Goal: Task Accomplishment & Management: Use online tool/utility

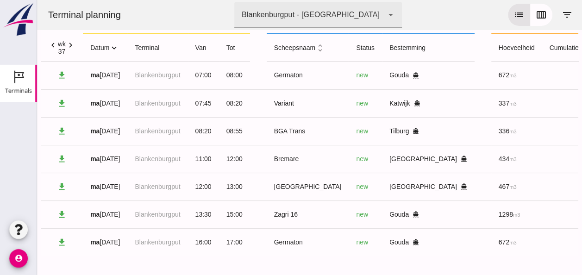
scroll to position [0, 239]
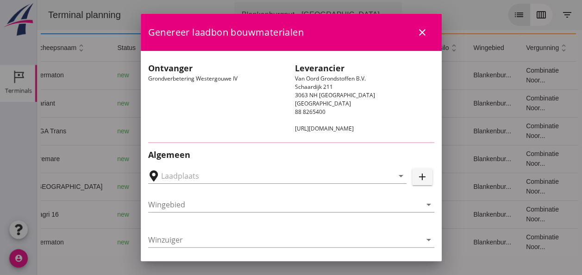
type input "Loswal Fa. J. Bos&Zonen, [GEOGRAPHIC_DATA]"
type input "Zagri 16"
type input "[PERSON_NAME]"
type input "1298"
type input "Ontzilt oph.zand [75] (6120)"
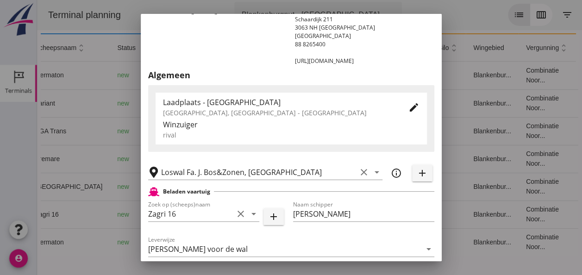
scroll to position [139, 0]
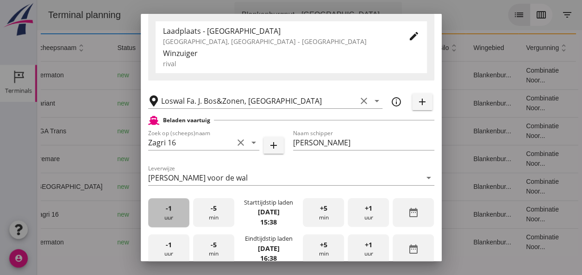
click at [172, 215] on div "-1 uur" at bounding box center [168, 212] width 41 height 29
click at [215, 216] on div "-5 min" at bounding box center [213, 212] width 41 height 29
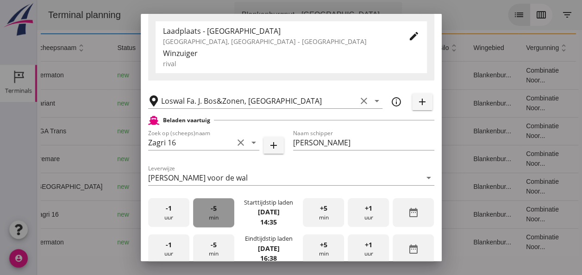
click at [215, 216] on div "-5 min" at bounding box center [213, 212] width 41 height 29
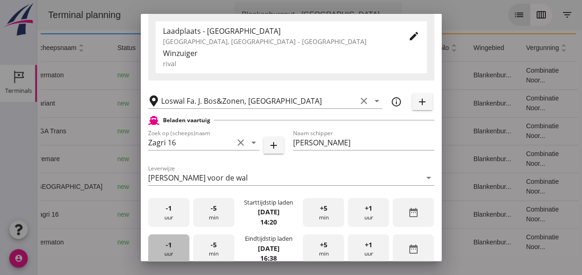
click at [172, 249] on div "-1 uur" at bounding box center [168, 248] width 41 height 29
click at [206, 241] on div "-5 min" at bounding box center [213, 248] width 41 height 29
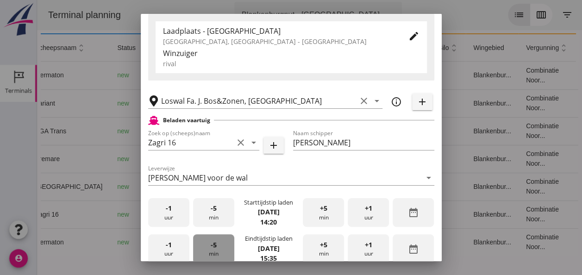
click at [206, 241] on div "-5 min" at bounding box center [213, 248] width 41 height 29
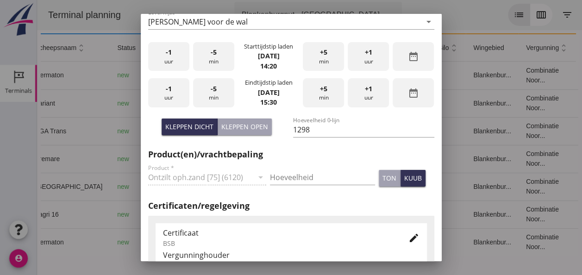
scroll to position [324, 0]
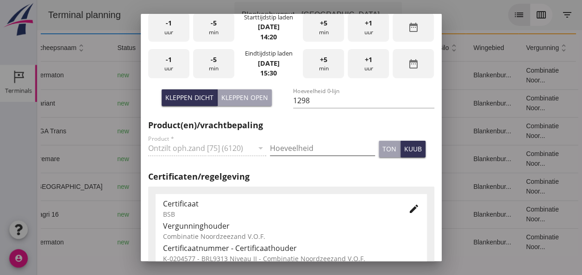
drag, startPoint x: 291, startPoint y: 146, endPoint x: 293, endPoint y: 152, distance: 5.9
click at [293, 152] on input "Hoeveelheid" at bounding box center [322, 148] width 105 height 15
type input "1298"
click at [410, 155] on button "kuub" at bounding box center [412, 149] width 25 height 17
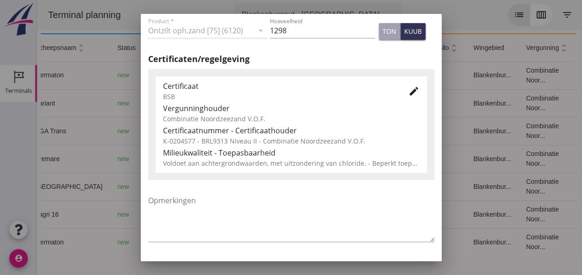
scroll to position [471, 0]
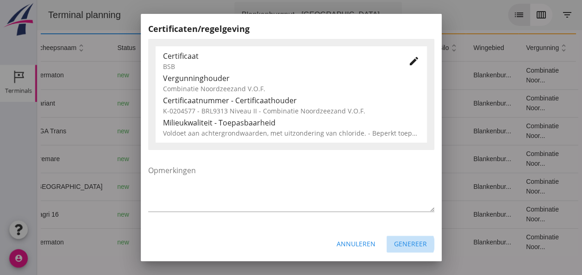
click at [403, 239] on div "Genereer" at bounding box center [410, 244] width 33 height 10
